Goal: Find specific page/section: Find specific page/section

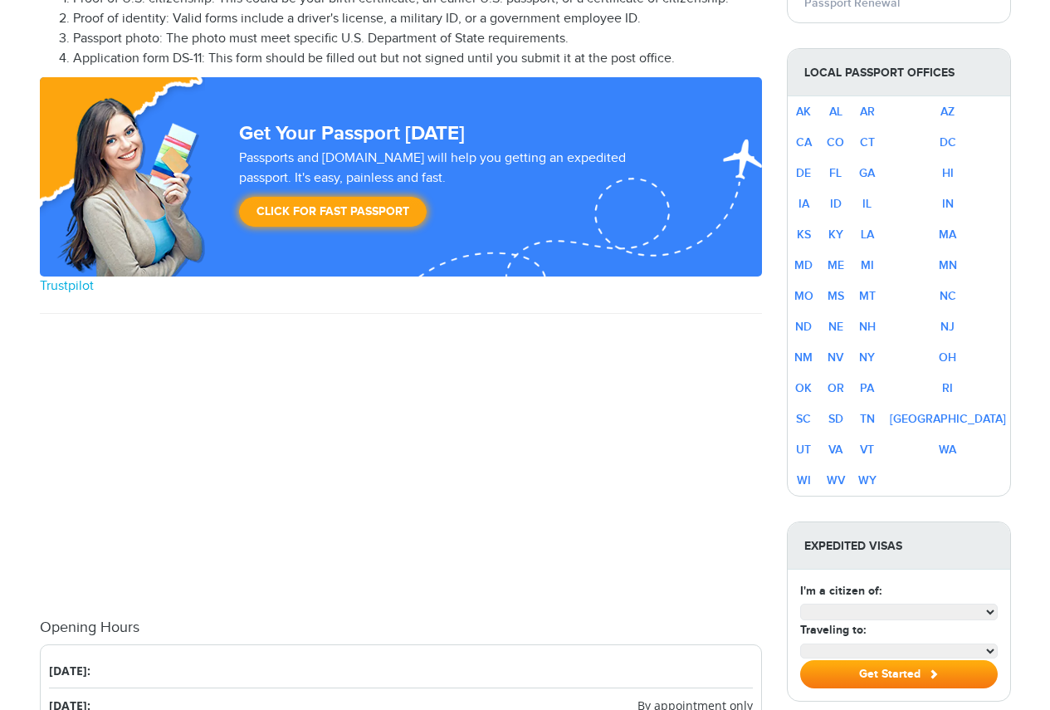
scroll to position [865, 0]
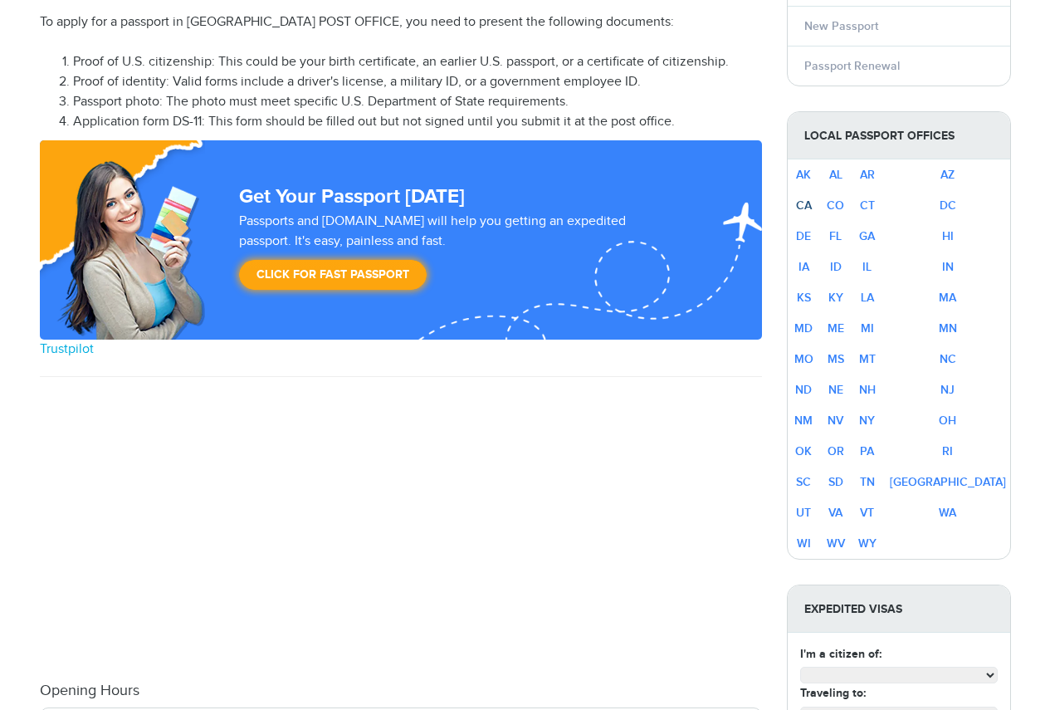
select select "**********"
click at [809, 200] on link "CA" at bounding box center [804, 205] width 16 height 14
